Goal: Task Accomplishment & Management: Complete application form

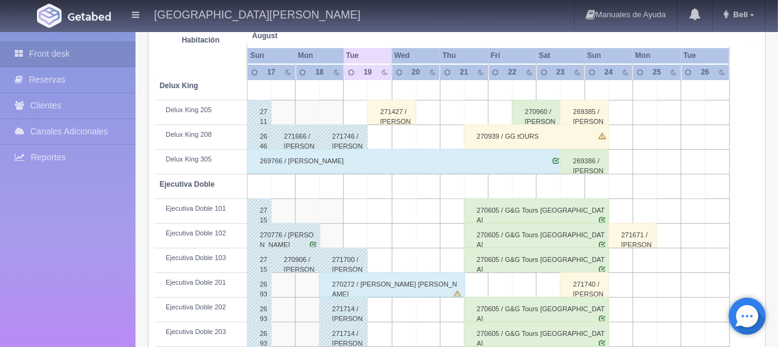
scroll to position [246, 0]
click at [355, 281] on div "270272 / [PERSON_NAME] [PERSON_NAME]" at bounding box center [391, 284] width 145 height 25
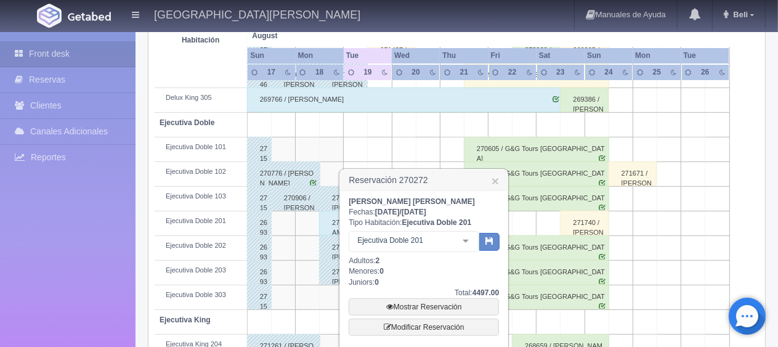
scroll to position [369, 0]
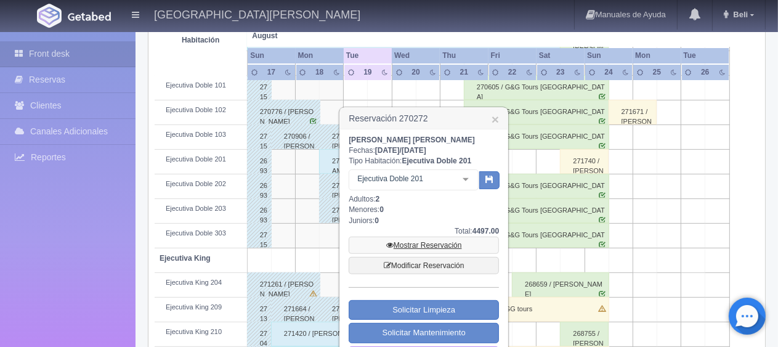
click at [387, 251] on link "Mostrar Reservación" at bounding box center [423, 244] width 150 height 17
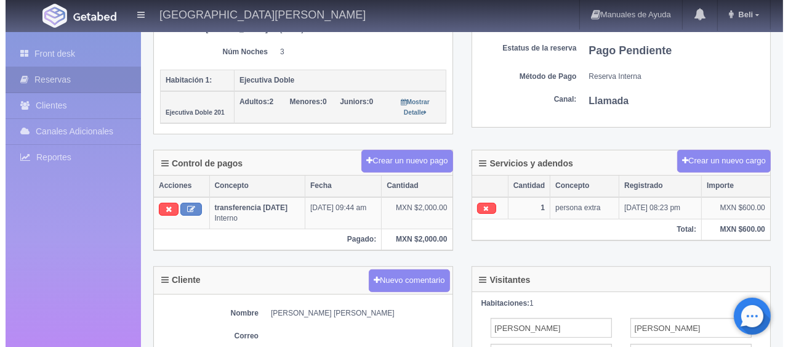
scroll to position [62, 0]
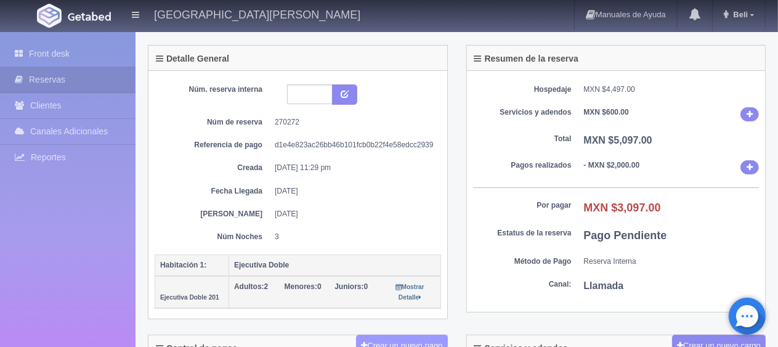
click at [382, 339] on button "Crear un nuevo pago" at bounding box center [401, 345] width 91 height 23
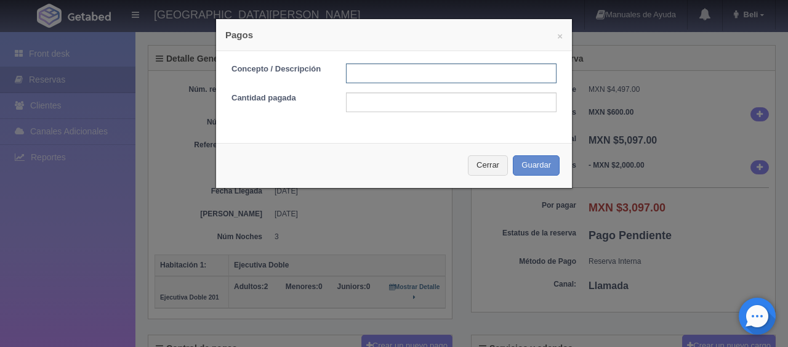
click at [419, 75] on input "text" at bounding box center [451, 73] width 211 height 20
type input "Total Tarjeta"
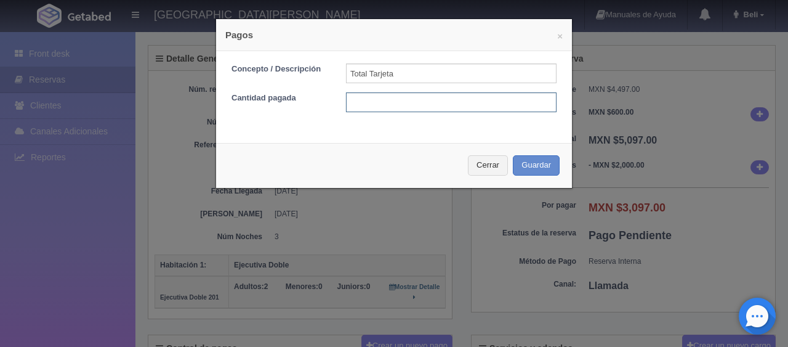
click at [398, 107] on input "text" at bounding box center [451, 102] width 211 height 20
type input "3097"
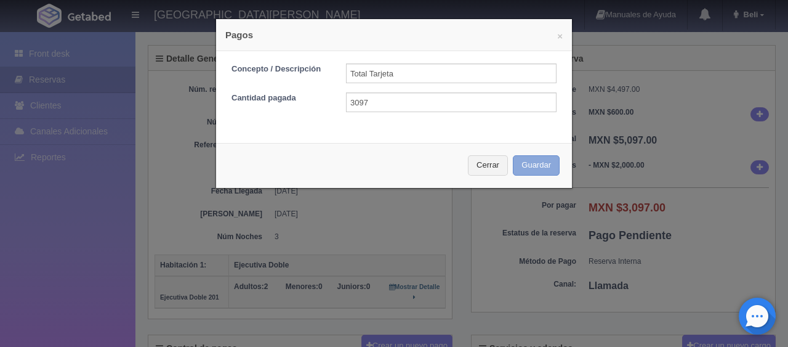
click at [521, 159] on button "Guardar" at bounding box center [536, 165] width 47 height 20
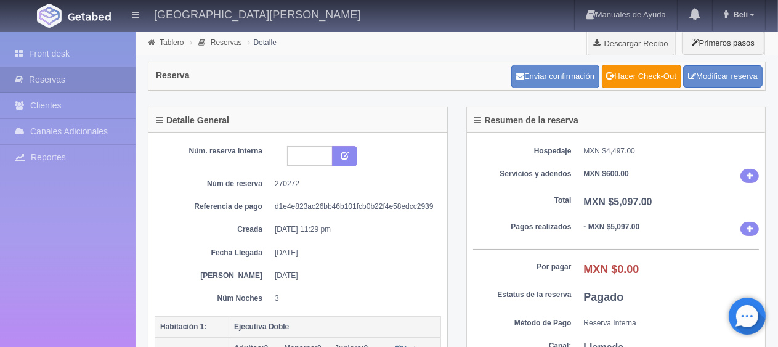
scroll to position [123, 0]
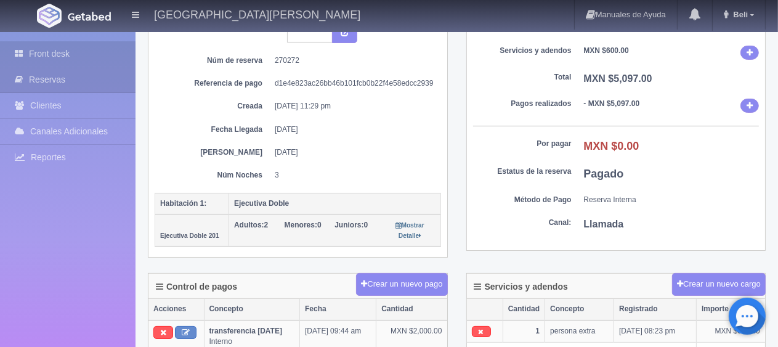
click at [59, 47] on link "Front desk" at bounding box center [67, 53] width 135 height 25
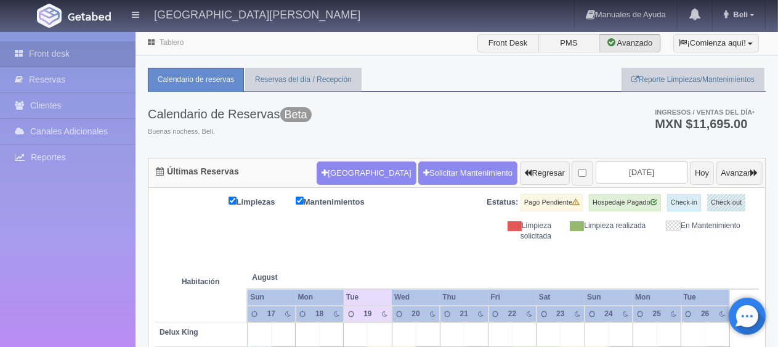
click at [348, 154] on div "Calendario de Reservas Beta Buenas nochess, Beli. Ingresos / Ventas del día * M…" at bounding box center [456, 125] width 617 height 66
click at [342, 169] on button "[GEOGRAPHIC_DATA]" at bounding box center [365, 172] width 99 height 23
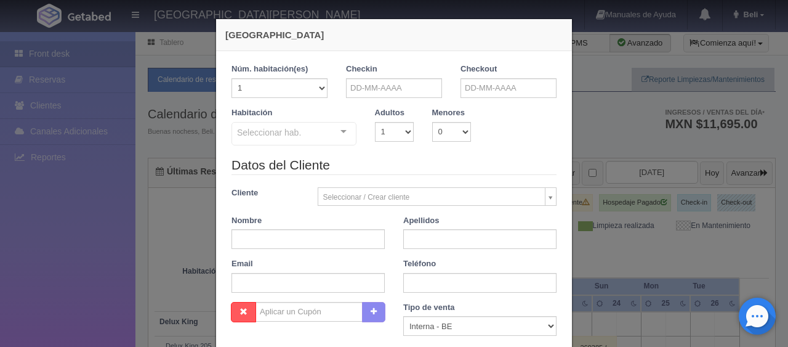
checkbox input "false"
click at [395, 82] on input "text" at bounding box center [394, 88] width 96 height 20
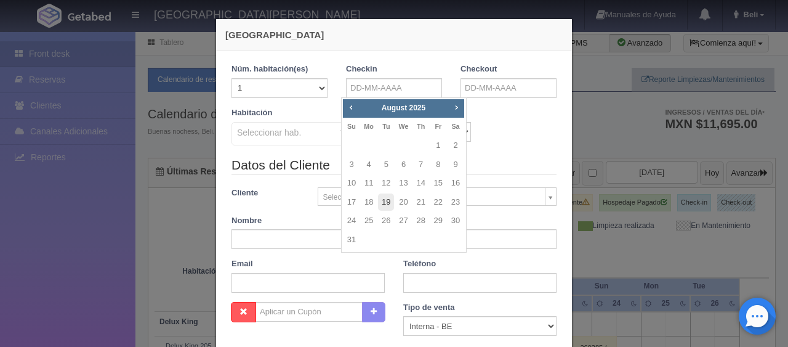
click at [390, 203] on link "19" at bounding box center [386, 202] width 16 height 18
type input "[DATE]"
checkbox input "false"
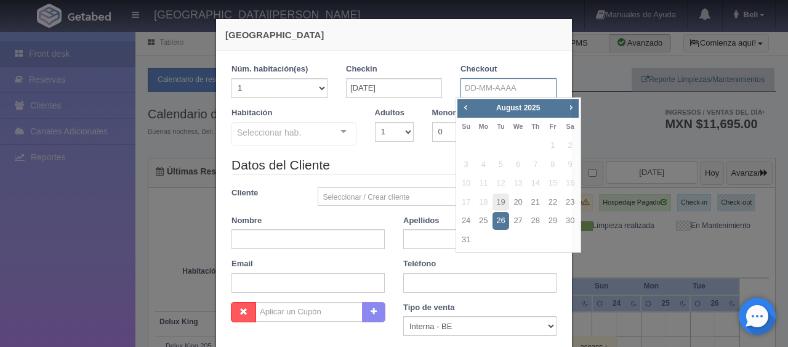
click at [514, 94] on input "text" at bounding box center [509, 88] width 96 height 20
click at [517, 207] on link "20" at bounding box center [518, 202] width 16 height 18
type input "[DATE]"
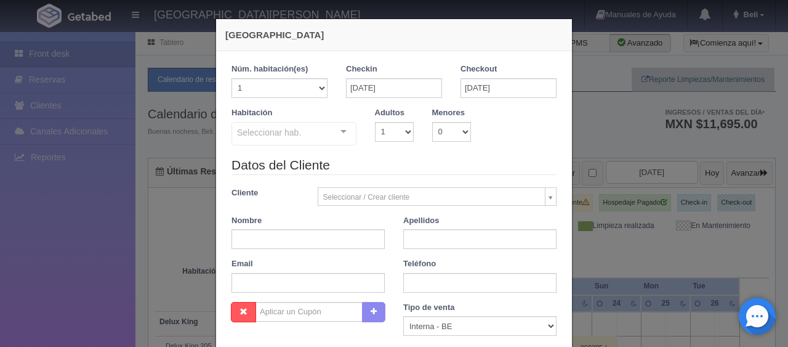
checkbox input "false"
click at [283, 235] on input "text" at bounding box center [307, 239] width 153 height 20
paste input "Miguel Bustos"
type input "Miguel Bustos"
click at [457, 240] on input "text" at bounding box center [479, 239] width 153 height 20
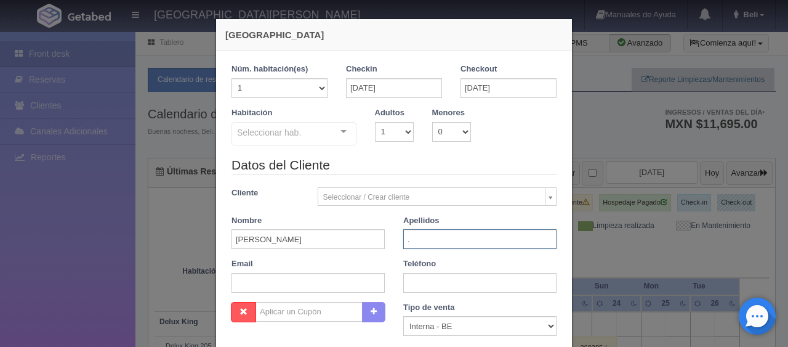
type input "."
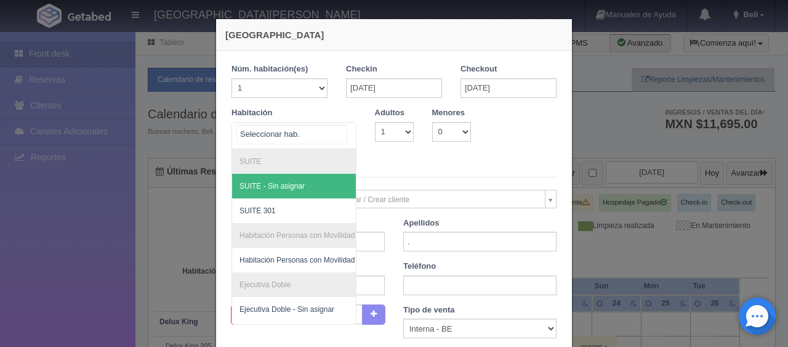
click at [321, 134] on div at bounding box center [293, 135] width 125 height 27
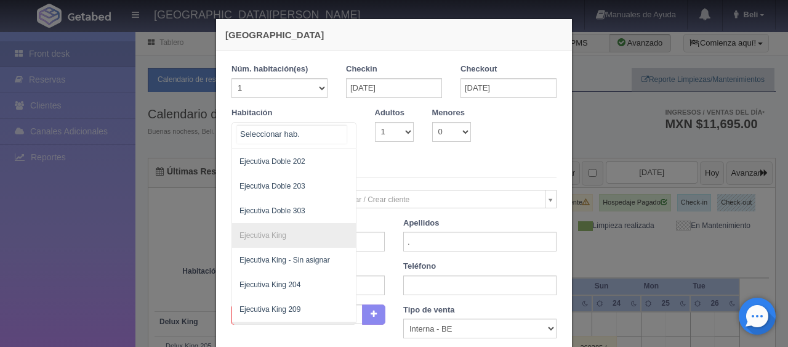
scroll to position [369, 0]
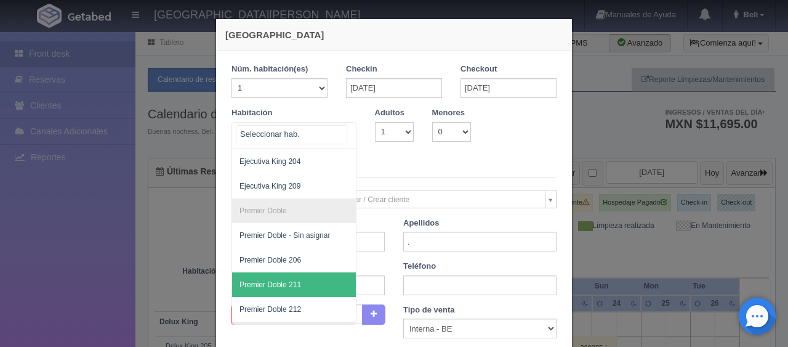
click at [296, 280] on span "Premier Doble 211" at bounding box center [335, 284] width 207 height 25
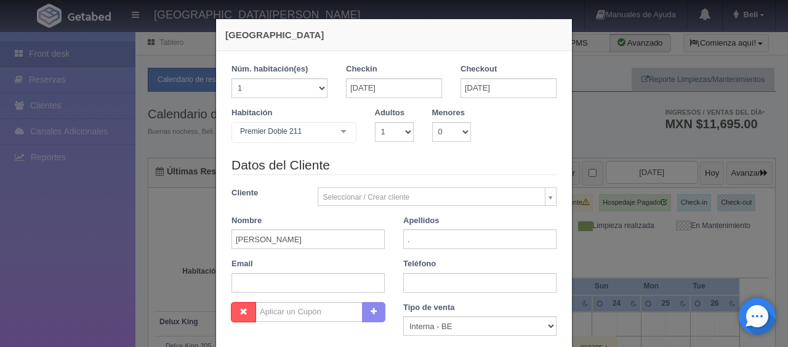
checkbox input "false"
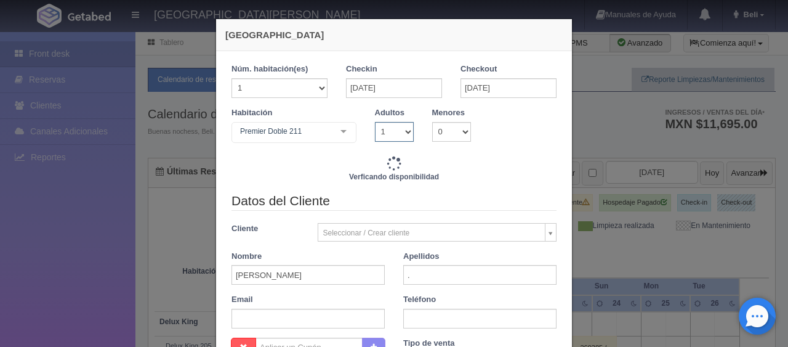
click at [398, 131] on select "1 2 3 4 5 6 7 8 9 10" at bounding box center [394, 132] width 39 height 20
type input "1399.00"
checkbox input "false"
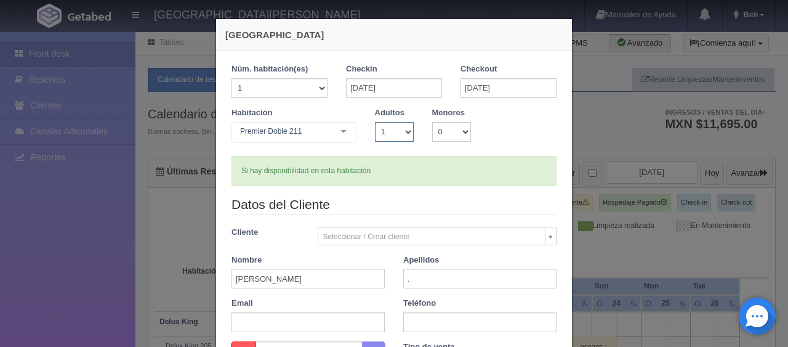
select select "2"
click at [375, 122] on select "1 2 3 4 5 6 7 8 9 10" at bounding box center [394, 132] width 39 height 20
checkbox input "false"
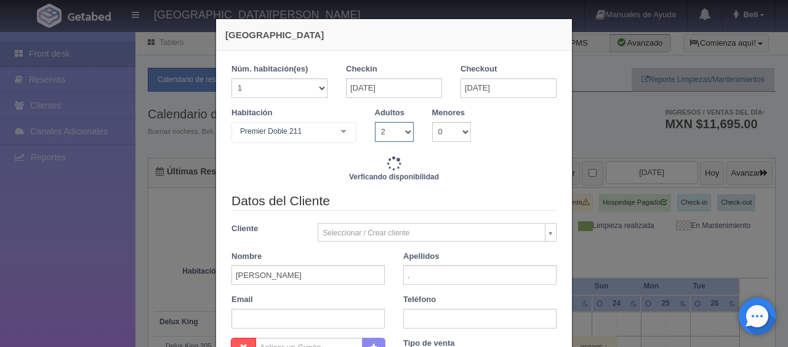
type input "1649.00"
checkbox input "false"
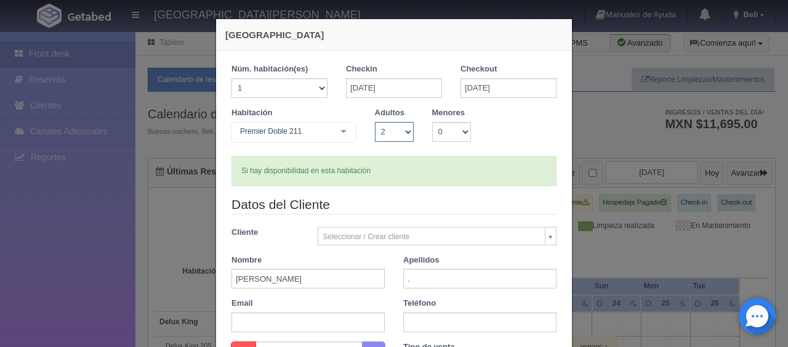
scroll to position [185, 0]
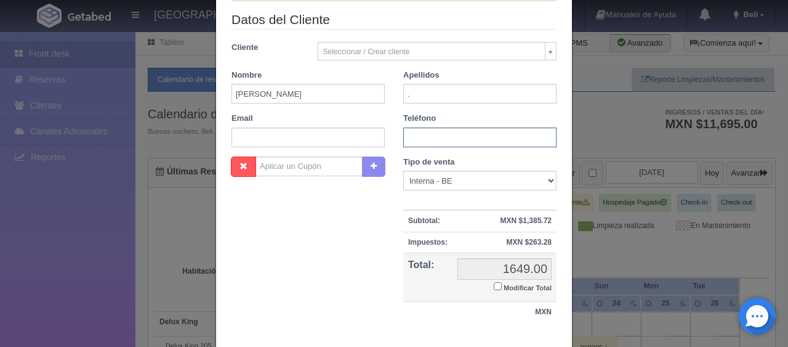
click at [434, 137] on input "text" at bounding box center [479, 137] width 153 height 20
paste input "1 (0) 4329998192"
type input "1 (0) 4329998192"
click at [464, 179] on select "Correo Electronico Interna - BE Llamada OTA Externa Otro WALK IN" at bounding box center [479, 181] width 153 height 20
select select "extota"
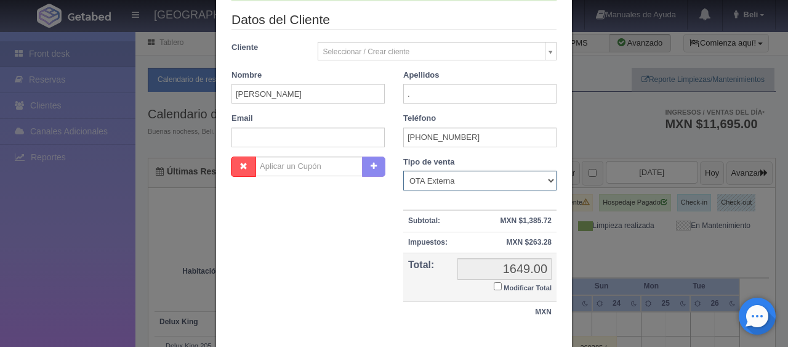
click at [403, 171] on select "Correo Electronico Interna - BE Llamada OTA Externa Otro WALK IN" at bounding box center [479, 181] width 153 height 20
click at [494, 284] on input "Modificar Total" at bounding box center [498, 286] width 8 height 8
checkbox input "true"
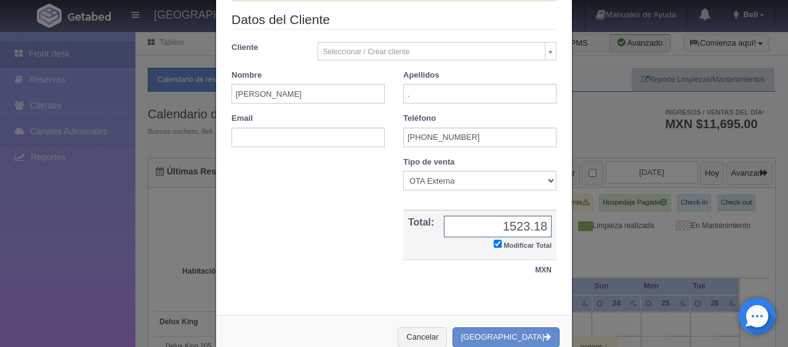
type input "1523.18"
click at [497, 345] on div "Cancelar Crear Reserva" at bounding box center [394, 337] width 356 height 45
click at [495, 338] on button "[GEOGRAPHIC_DATA]" at bounding box center [505, 337] width 107 height 20
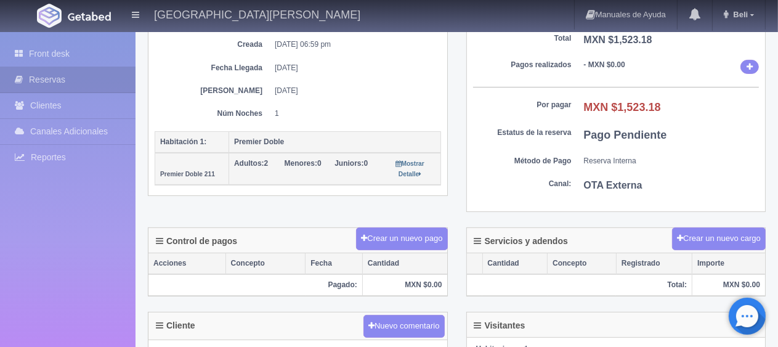
scroll to position [308, 0]
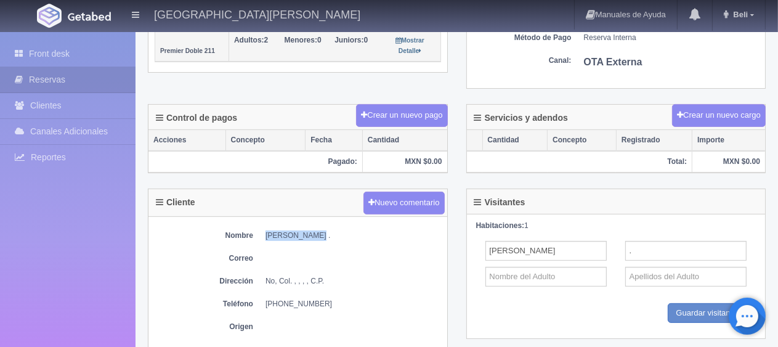
drag, startPoint x: 310, startPoint y: 230, endPoint x: 268, endPoint y: 233, distance: 41.9
click at [268, 233] on dd "[PERSON_NAME] ." at bounding box center [352, 235] width 175 height 10
copy dd "[PERSON_NAME]"
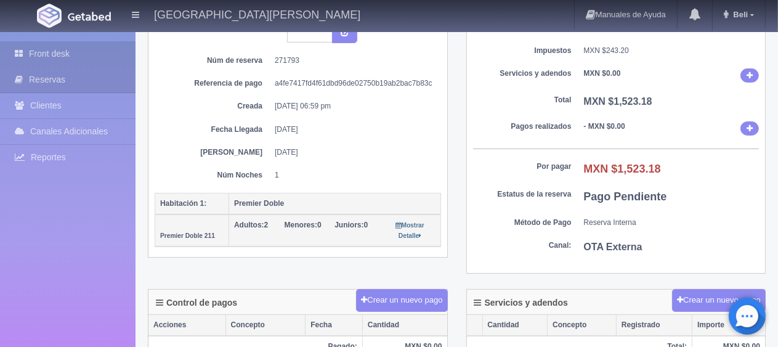
click at [39, 53] on link "Front desk" at bounding box center [67, 53] width 135 height 25
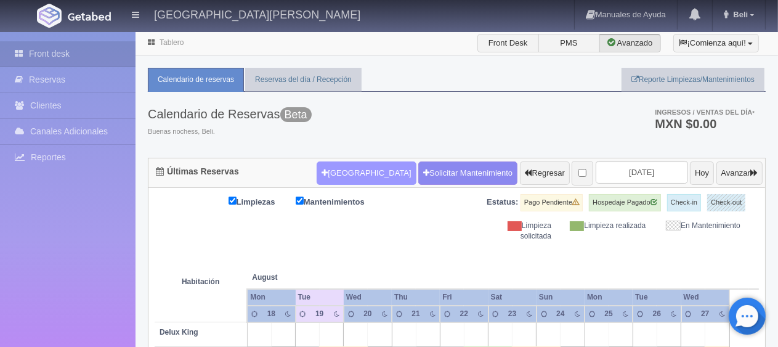
click at [336, 180] on button "[GEOGRAPHIC_DATA]" at bounding box center [365, 172] width 99 height 23
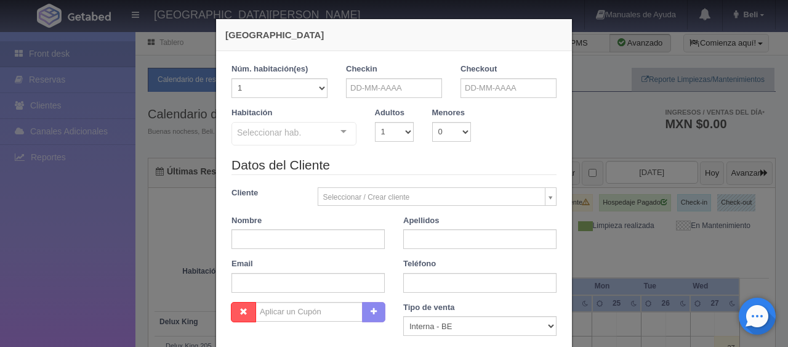
checkbox input "false"
click at [363, 79] on input "text" at bounding box center [394, 88] width 96 height 20
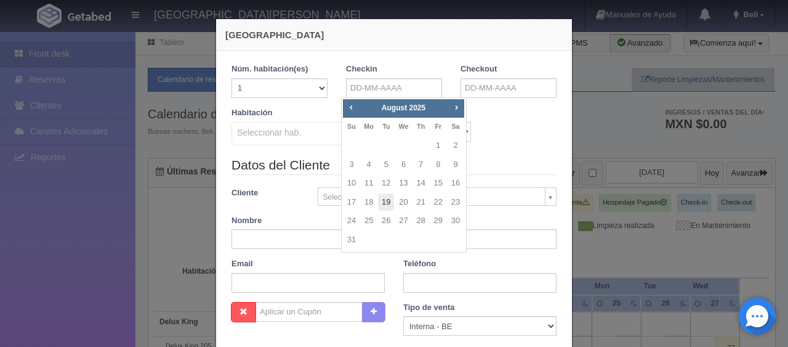
click at [387, 206] on link "19" at bounding box center [386, 202] width 16 height 18
type input "[DATE]"
checkbox input "false"
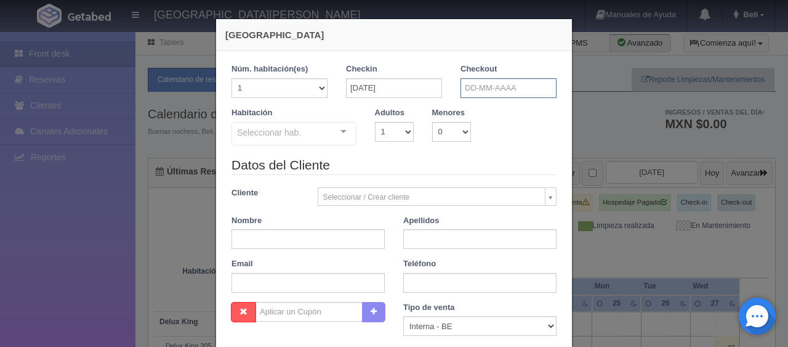
click at [469, 85] on input "text" at bounding box center [509, 88] width 96 height 20
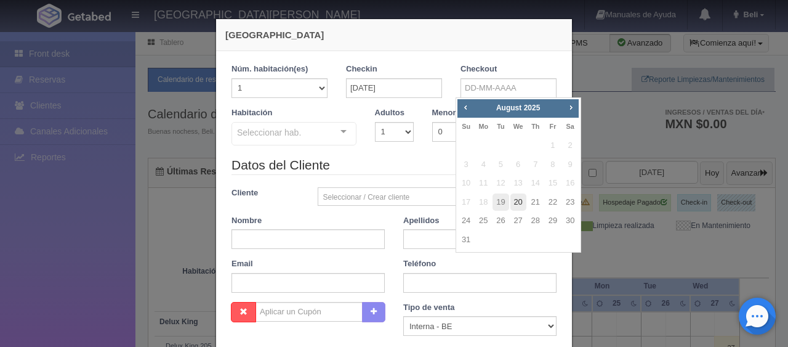
click at [520, 203] on link "20" at bounding box center [518, 202] width 16 height 18
type input "[DATE]"
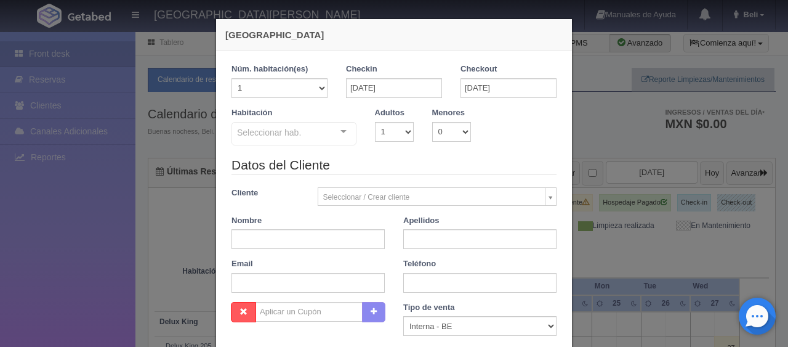
checkbox input "false"
click at [382, 133] on select "1 2 3 4 5 6 7 8 9 10" at bounding box center [394, 132] width 39 height 20
select select "2"
click at [375, 122] on select "1 2 3 4 5 6 7 8 9 10" at bounding box center [394, 132] width 39 height 20
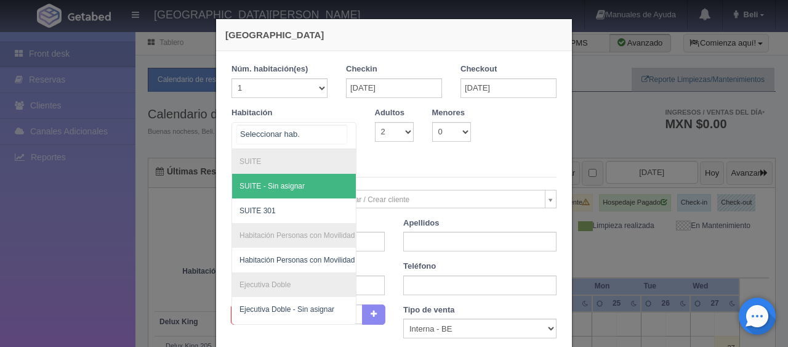
click at [327, 137] on div "SUITE SUITE - Sin asignar SUITE 301 Habitación Personas con Movilidad Reducida …" at bounding box center [293, 135] width 125 height 27
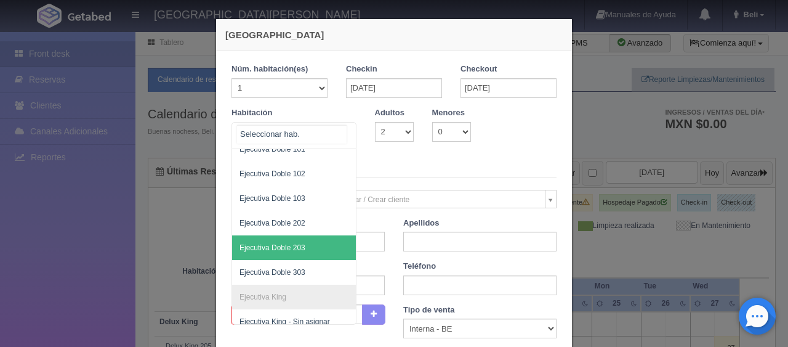
scroll to position [246, 0]
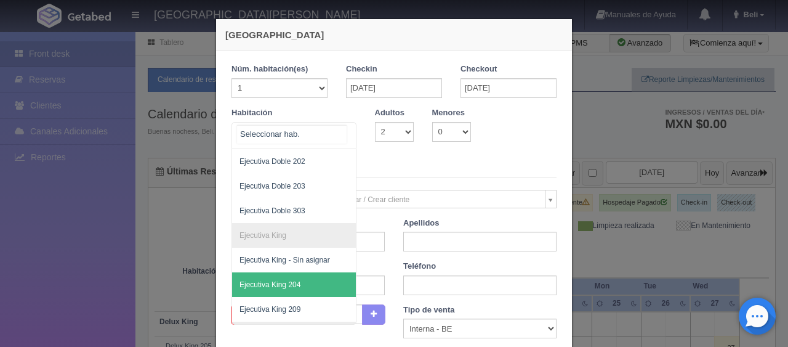
click at [306, 284] on span "Ejecutiva King 204" at bounding box center [335, 284] width 207 height 25
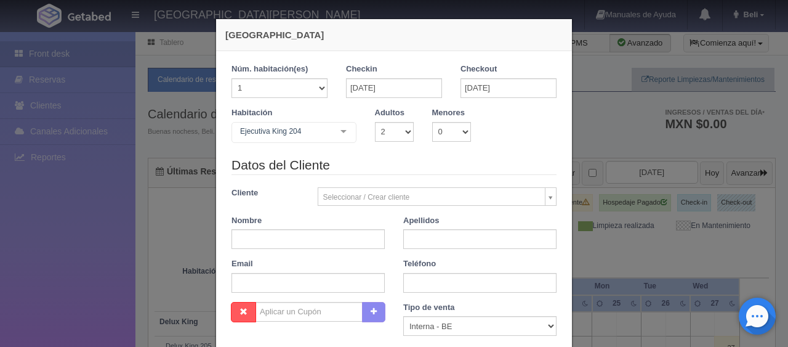
checkbox input "false"
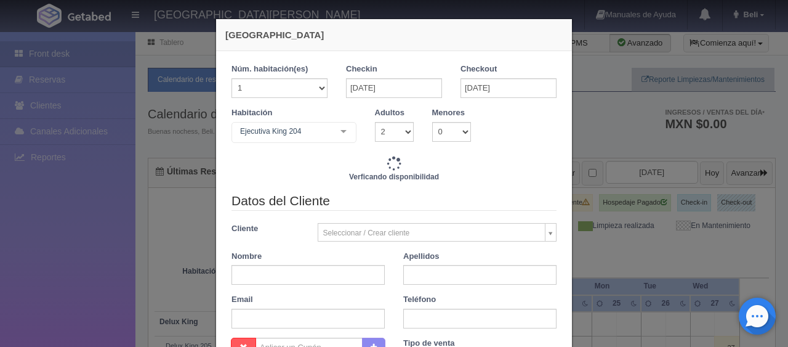
type input "1549.00"
checkbox input "false"
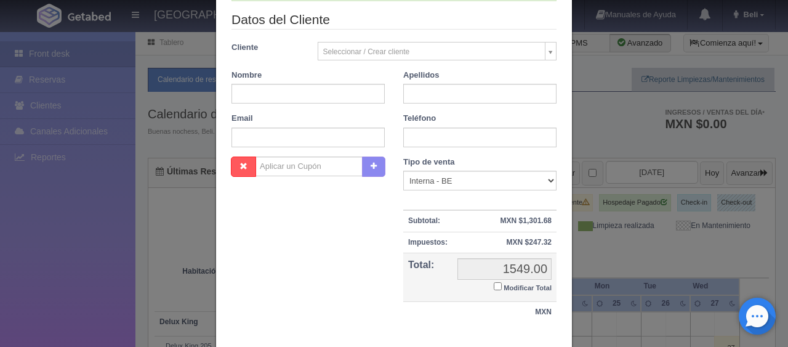
scroll to position [0, 0]
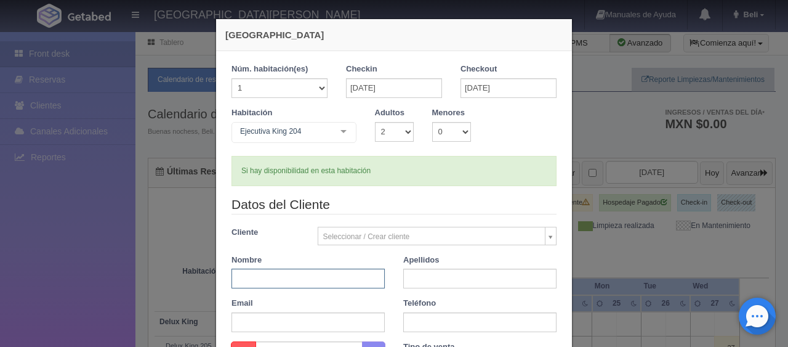
click at [314, 280] on input "text" at bounding box center [307, 278] width 153 height 20
click at [310, 282] on input "text" at bounding box center [307, 278] width 153 height 20
click at [255, 280] on input "[PERSON_NAME]" at bounding box center [307, 278] width 153 height 20
click at [265, 275] on input "[PERSON_NAME]" at bounding box center [307, 278] width 153 height 20
type input "[PERSON_NAME] [PERSON_NAME]"
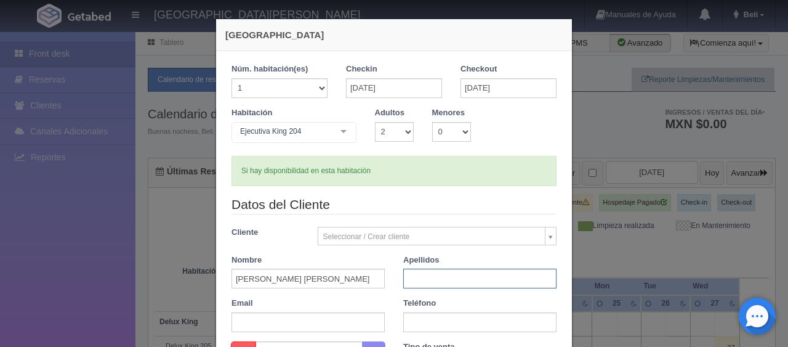
click at [441, 276] on input "text" at bounding box center [479, 278] width 153 height 20
type input "[PERSON_NAME]"
click at [442, 321] on input "text" at bounding box center [479, 322] width 153 height 20
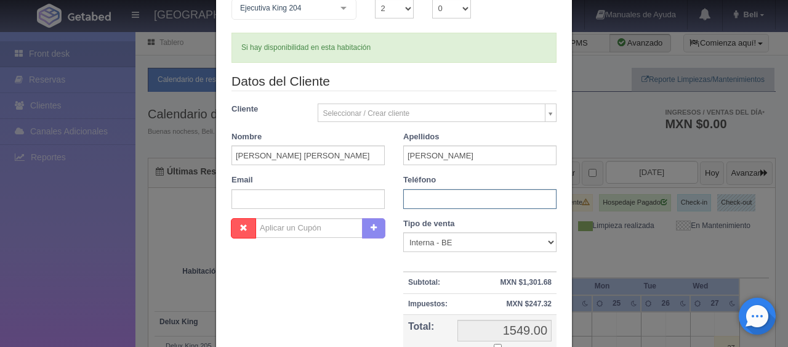
click at [420, 198] on input "text" at bounding box center [479, 199] width 153 height 20
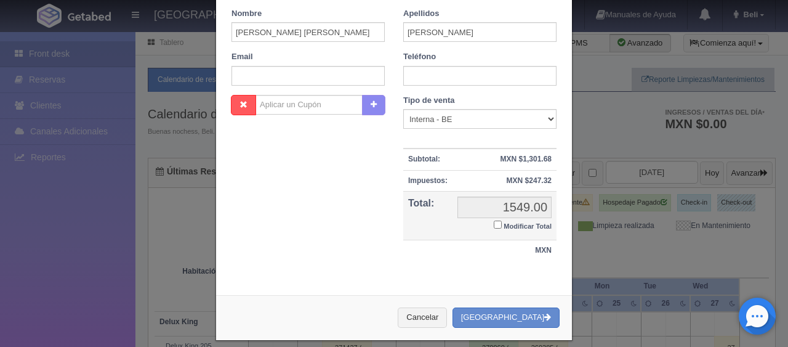
click at [497, 225] on label "Modificar Total" at bounding box center [523, 225] width 58 height 14
click at [497, 225] on input "Modificar Total" at bounding box center [498, 224] width 8 height 8
checkbox input "true"
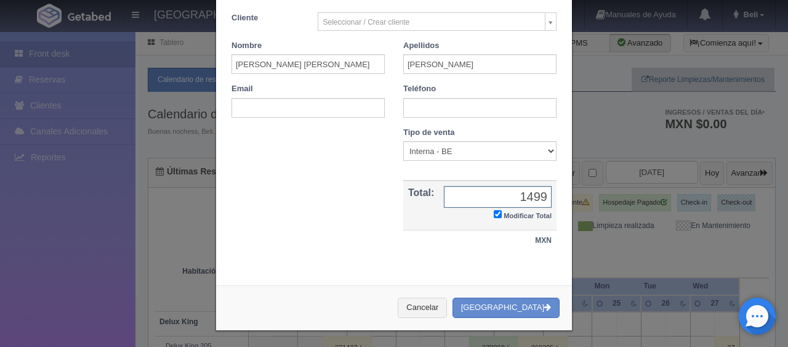
type input "1499.00"
click at [515, 309] on button "[GEOGRAPHIC_DATA]" at bounding box center [505, 307] width 107 height 20
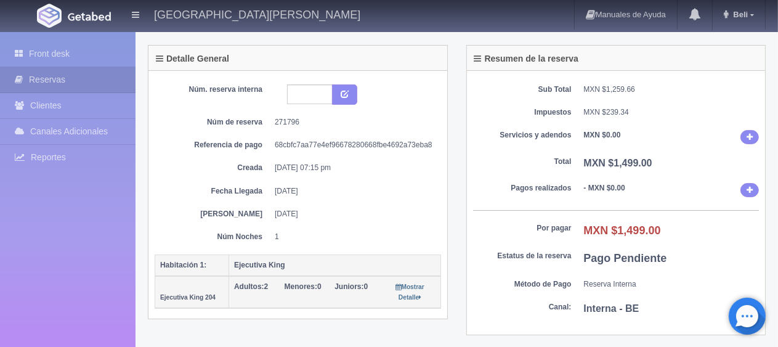
scroll to position [123, 0]
